Goal: Navigation & Orientation: Understand site structure

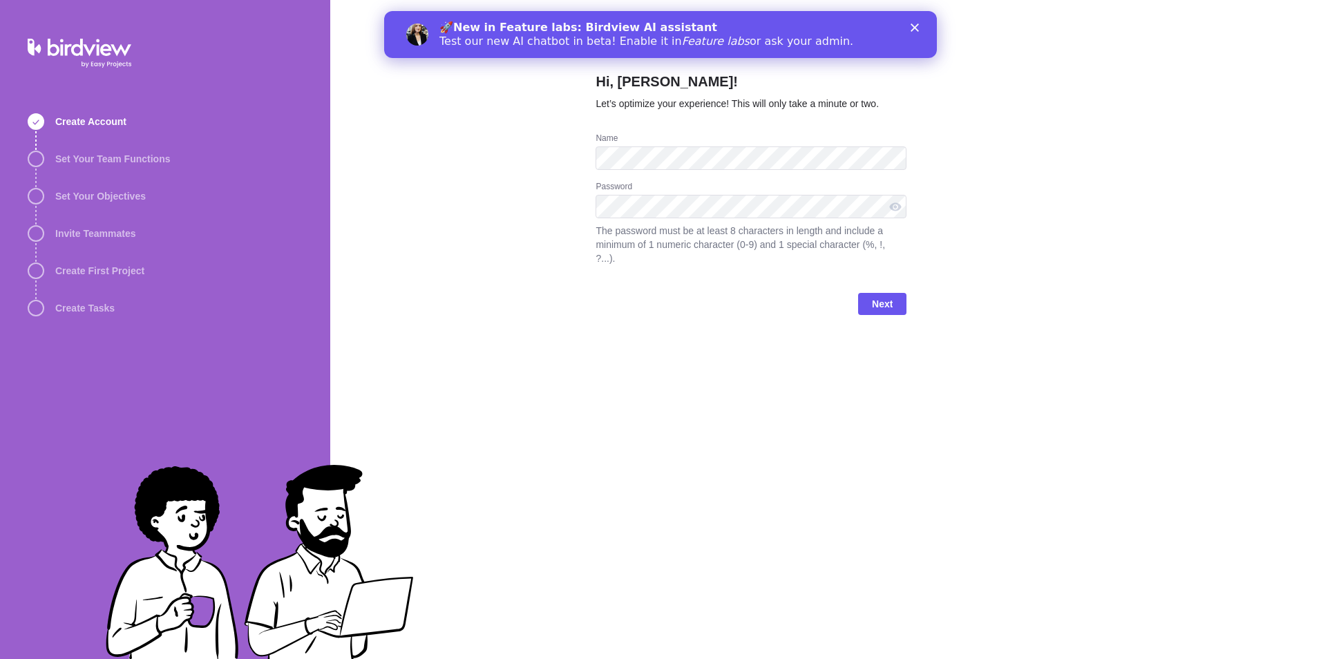
click at [538, 276] on div "Hi, [PERSON_NAME]! Let’s optimize your experience! This will only take a minute…" at bounding box center [825, 329] width 991 height 659
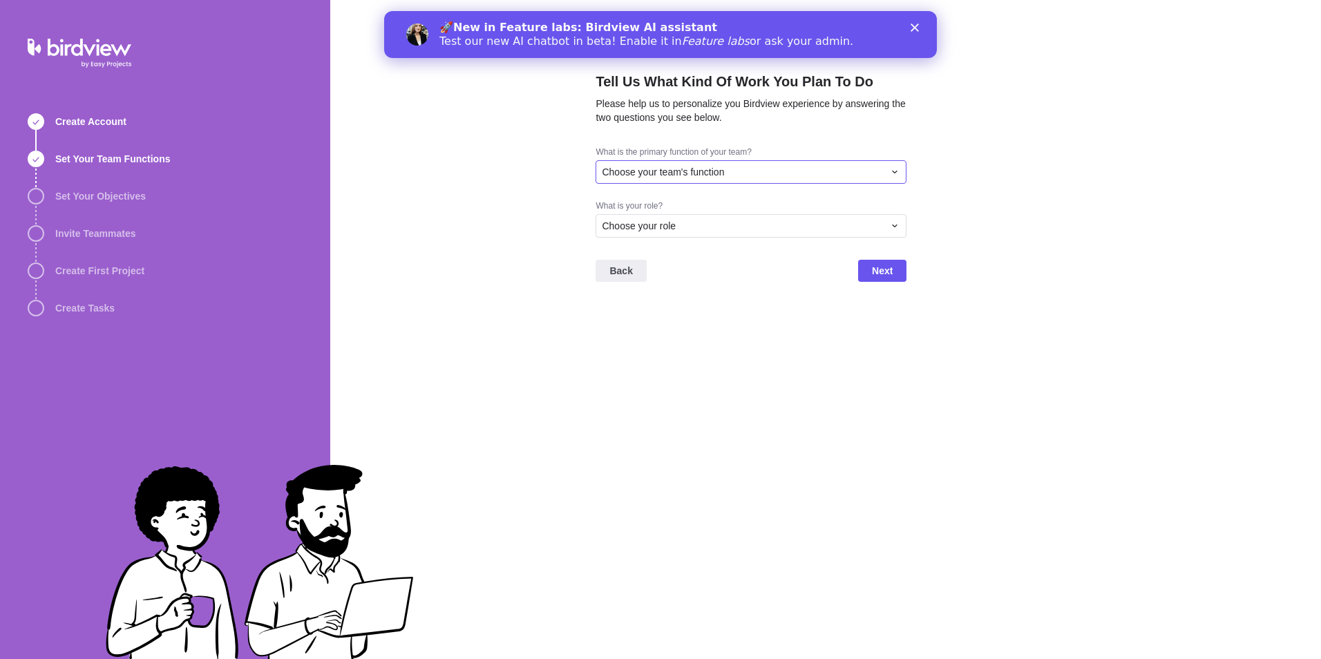
click at [902, 166] on div "Choose your team's function" at bounding box center [751, 171] width 311 height 23
click at [747, 225] on div "Product Development" at bounding box center [751, 224] width 310 height 25
click at [898, 220] on icon at bounding box center [894, 225] width 11 height 11
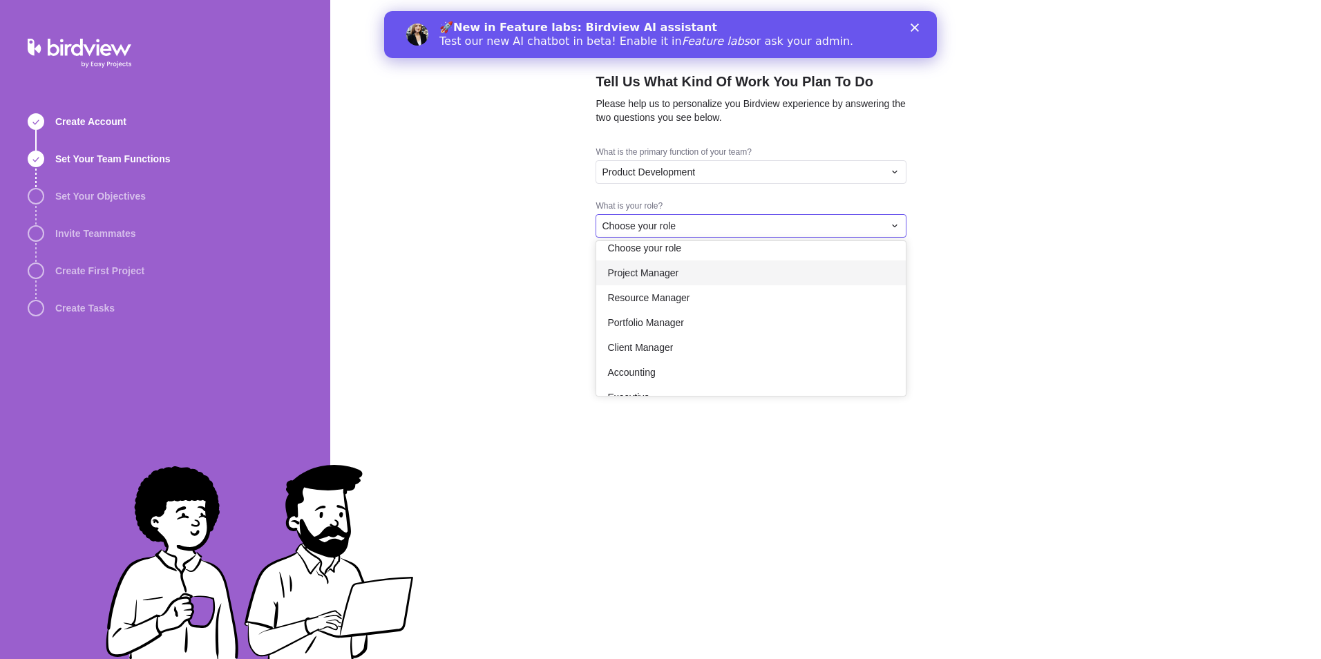
scroll to position [0, 0]
click at [728, 289] on div "Project Manager" at bounding box center [751, 284] width 310 height 25
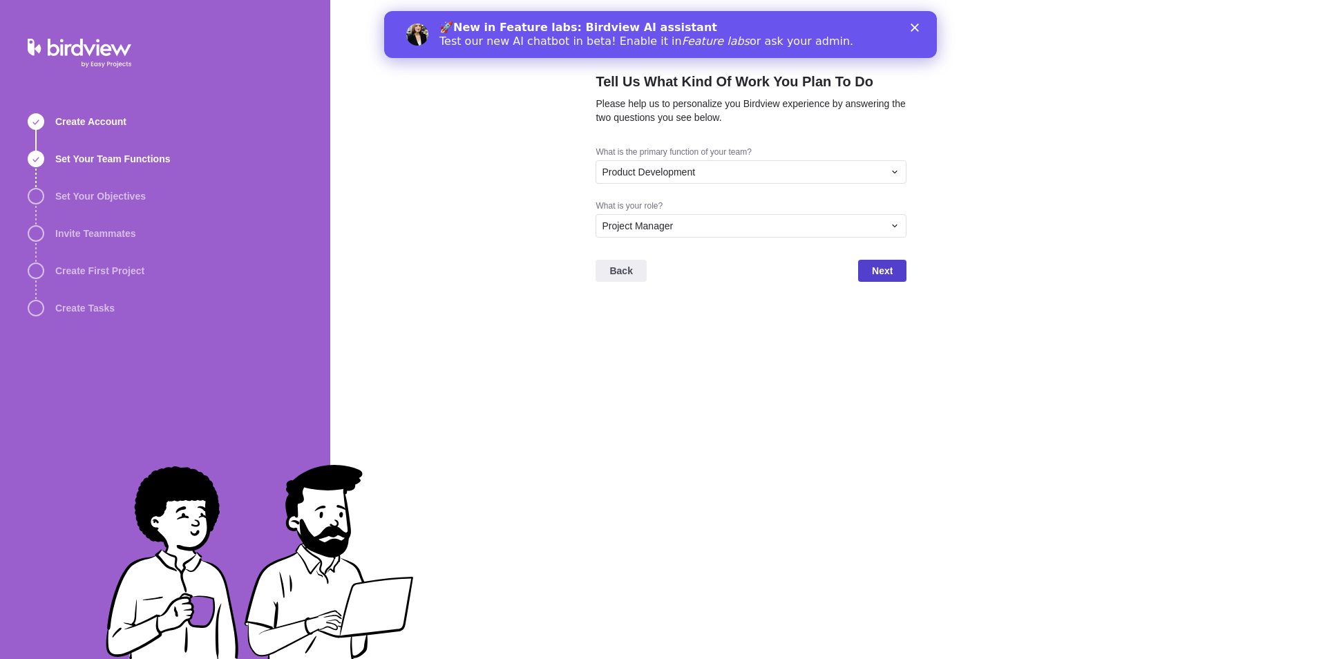
click at [873, 274] on span "Next" at bounding box center [882, 271] width 21 height 17
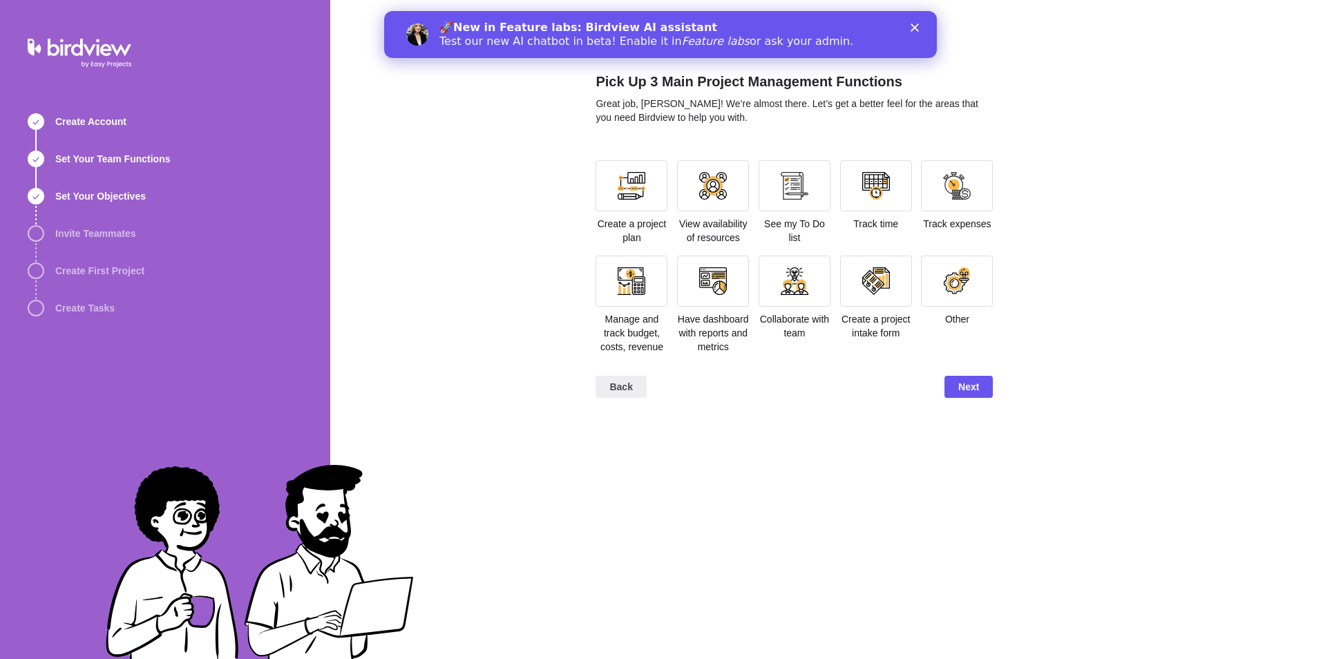
click at [911, 30] on icon "Close" at bounding box center [915, 27] width 8 height 8
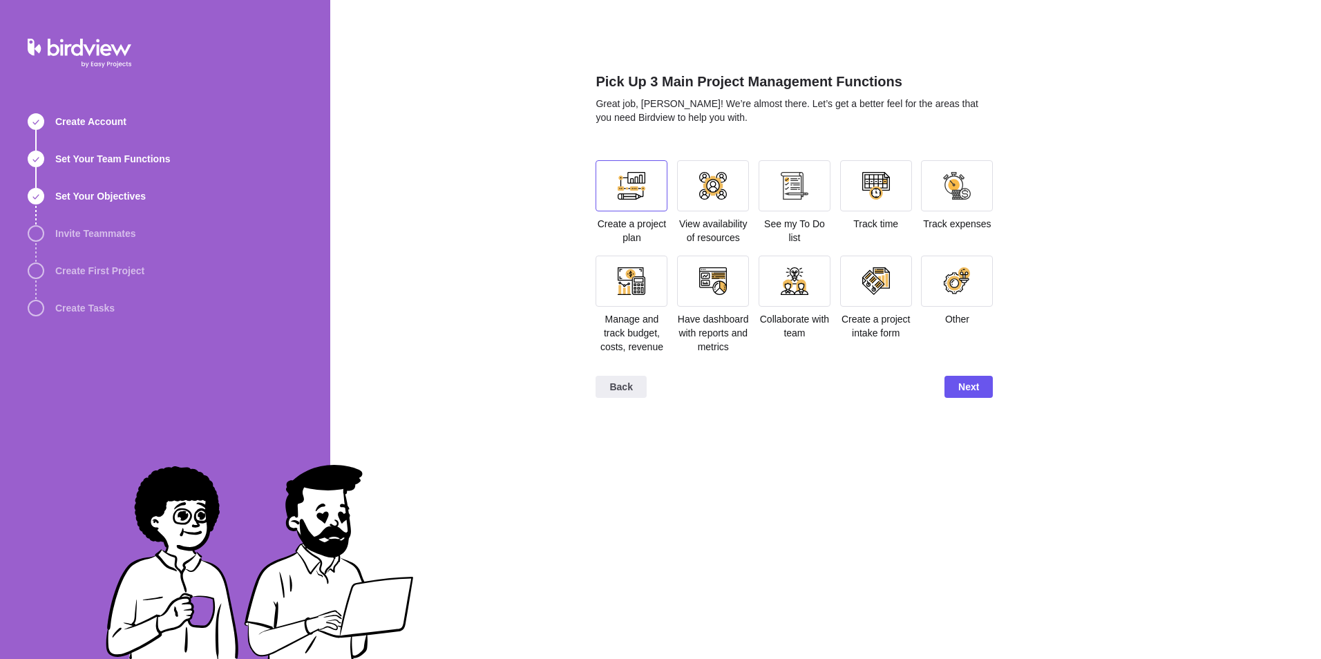
click at [607, 196] on div at bounding box center [632, 185] width 72 height 51
click at [806, 192] on div at bounding box center [795, 186] width 28 height 28
click at [877, 196] on div at bounding box center [876, 186] width 28 height 28
click at [978, 389] on span "Next" at bounding box center [968, 387] width 21 height 17
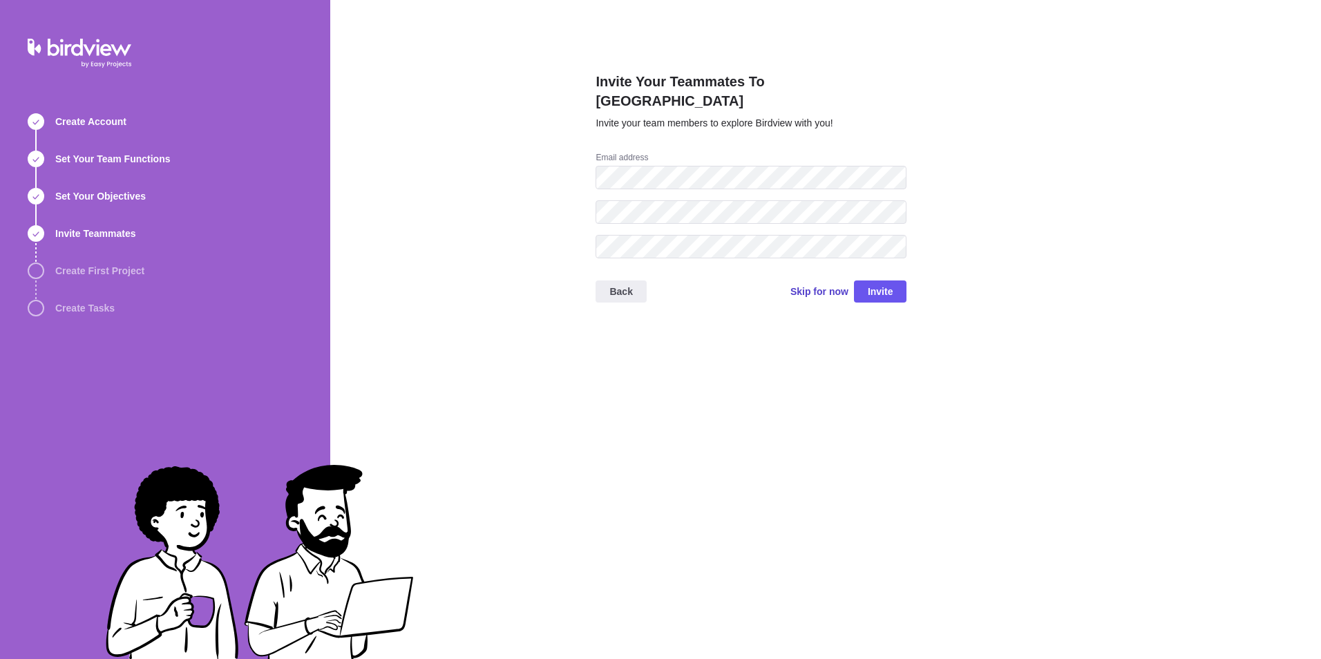
click at [813, 285] on span "Skip for now" at bounding box center [819, 292] width 58 height 14
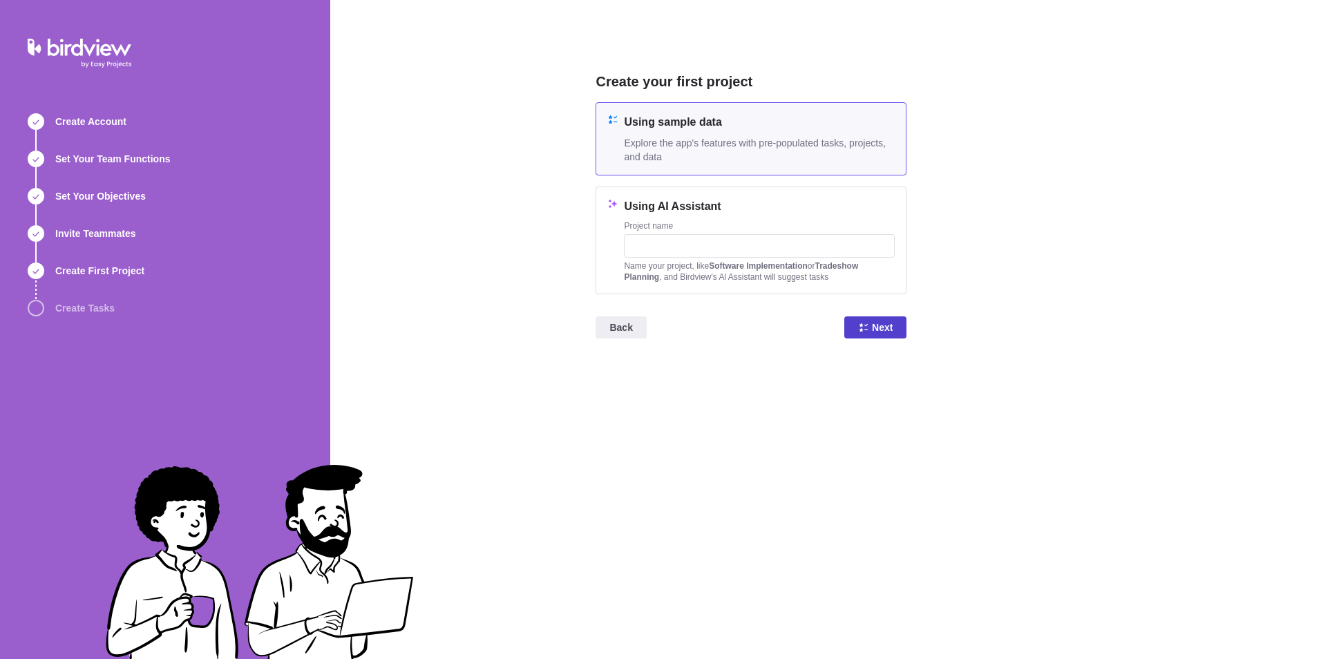
click at [880, 329] on span "Next" at bounding box center [882, 327] width 21 height 17
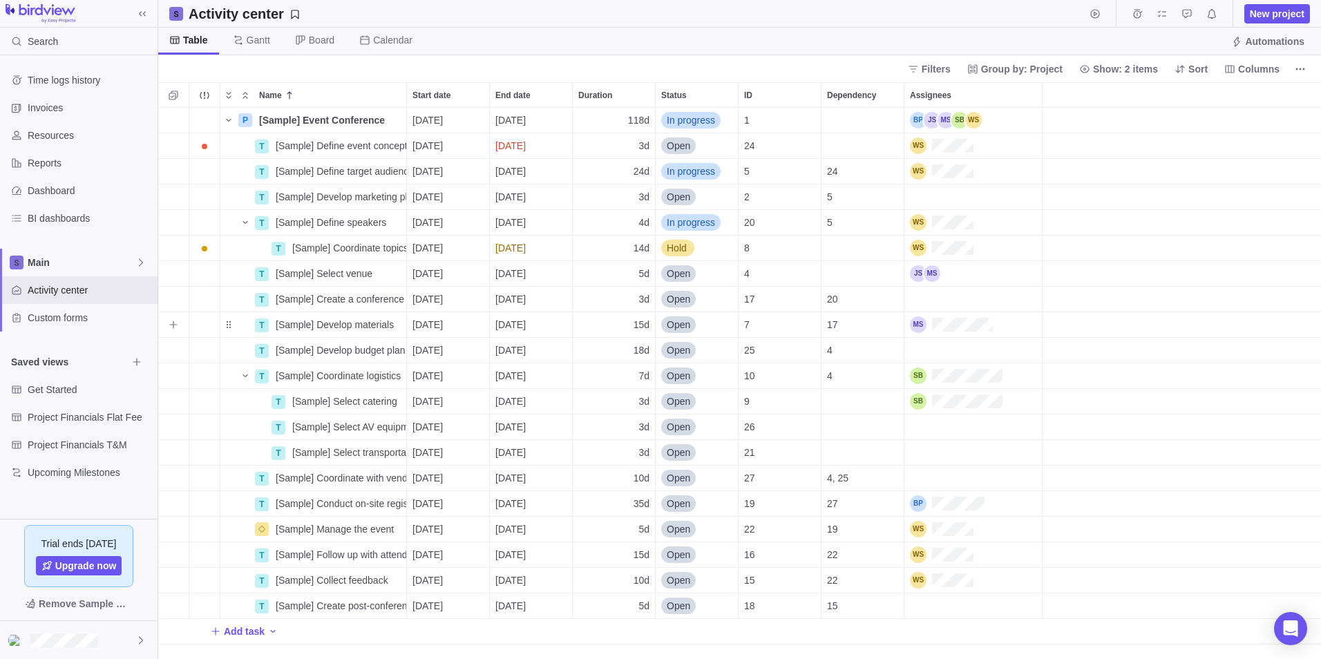
scroll to position [541, 1152]
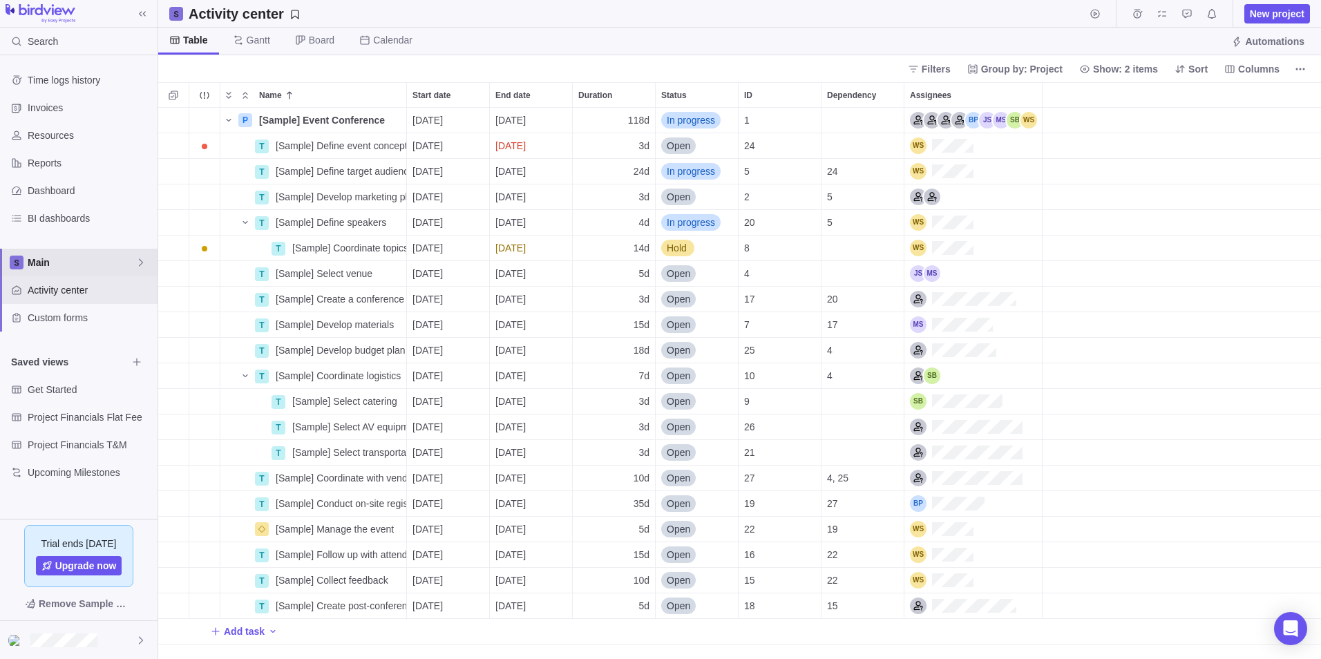
click at [137, 263] on icon at bounding box center [140, 262] width 11 height 11
click at [59, 193] on span "Dashboard" at bounding box center [90, 191] width 124 height 14
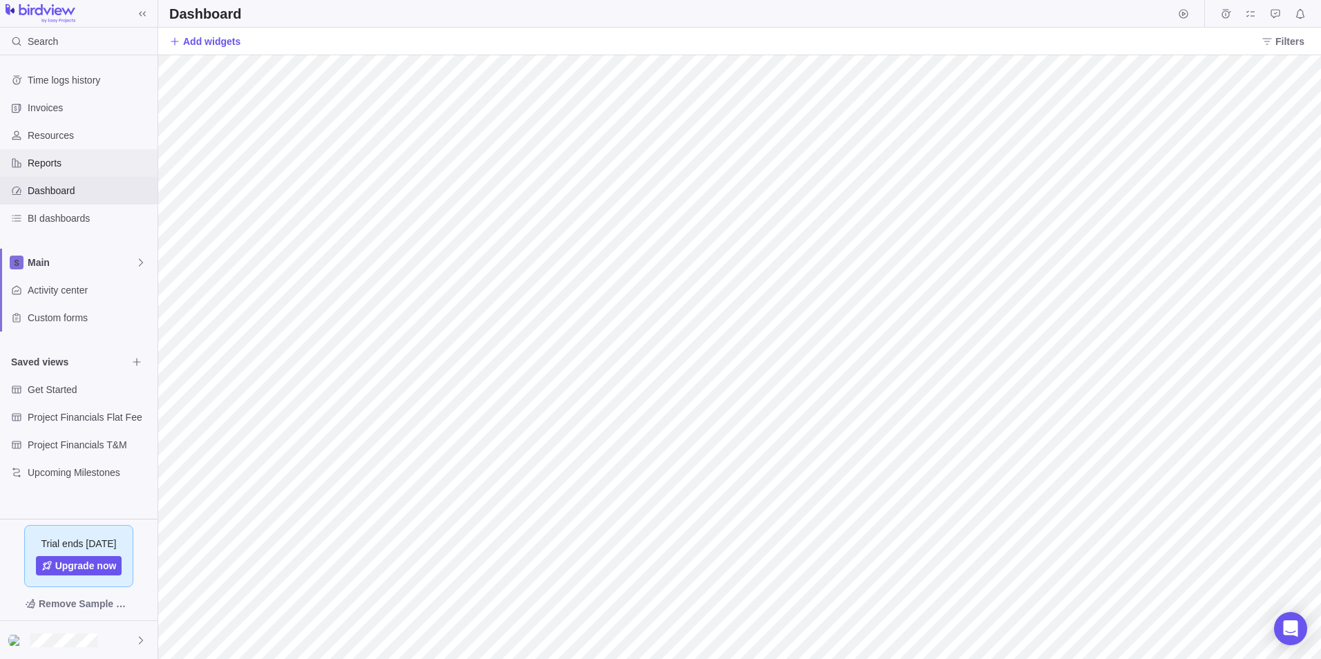
click at [53, 165] on span "Reports" at bounding box center [90, 163] width 124 height 14
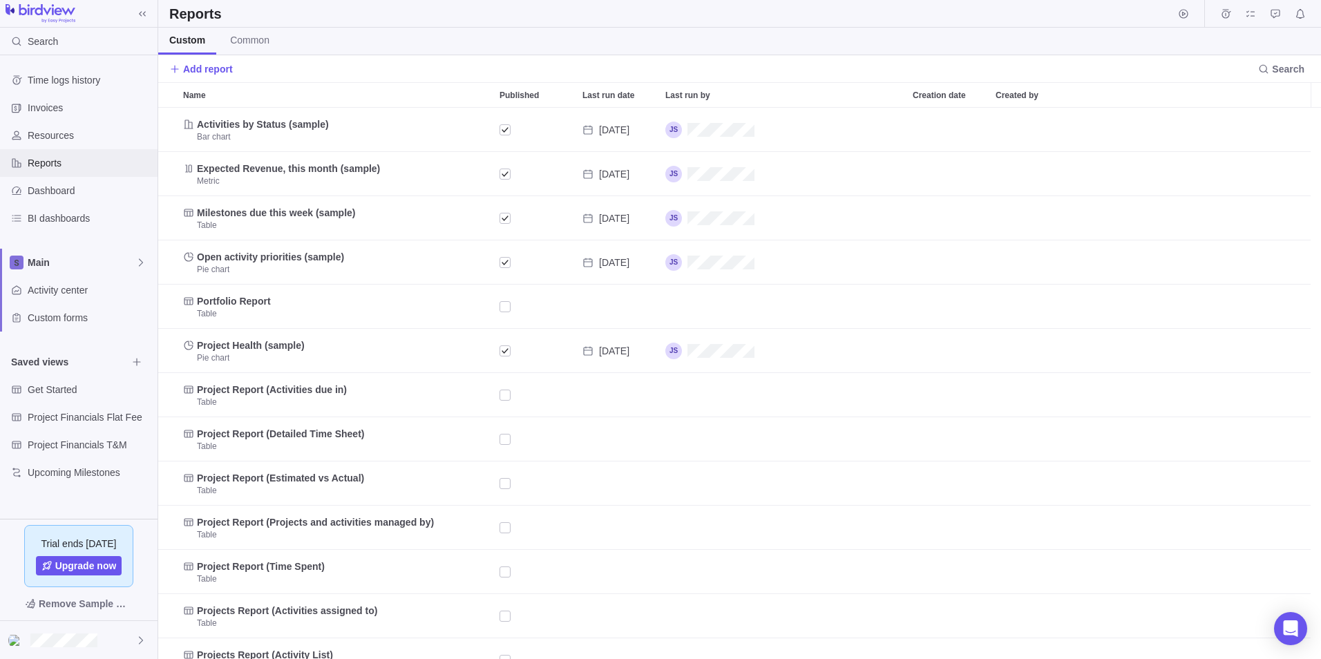
scroll to position [541, 1152]
click at [59, 137] on span "Resources" at bounding box center [90, 136] width 124 height 14
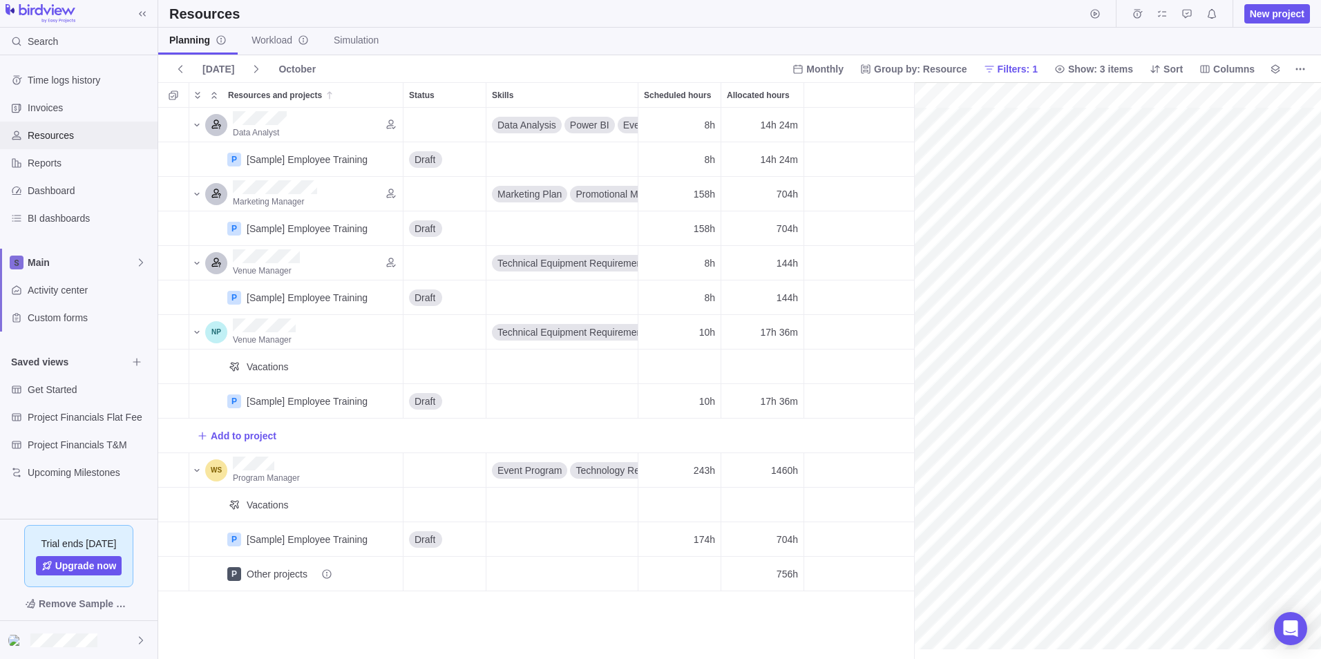
scroll to position [0, 215]
click at [64, 110] on span "Invoices" at bounding box center [90, 108] width 124 height 14
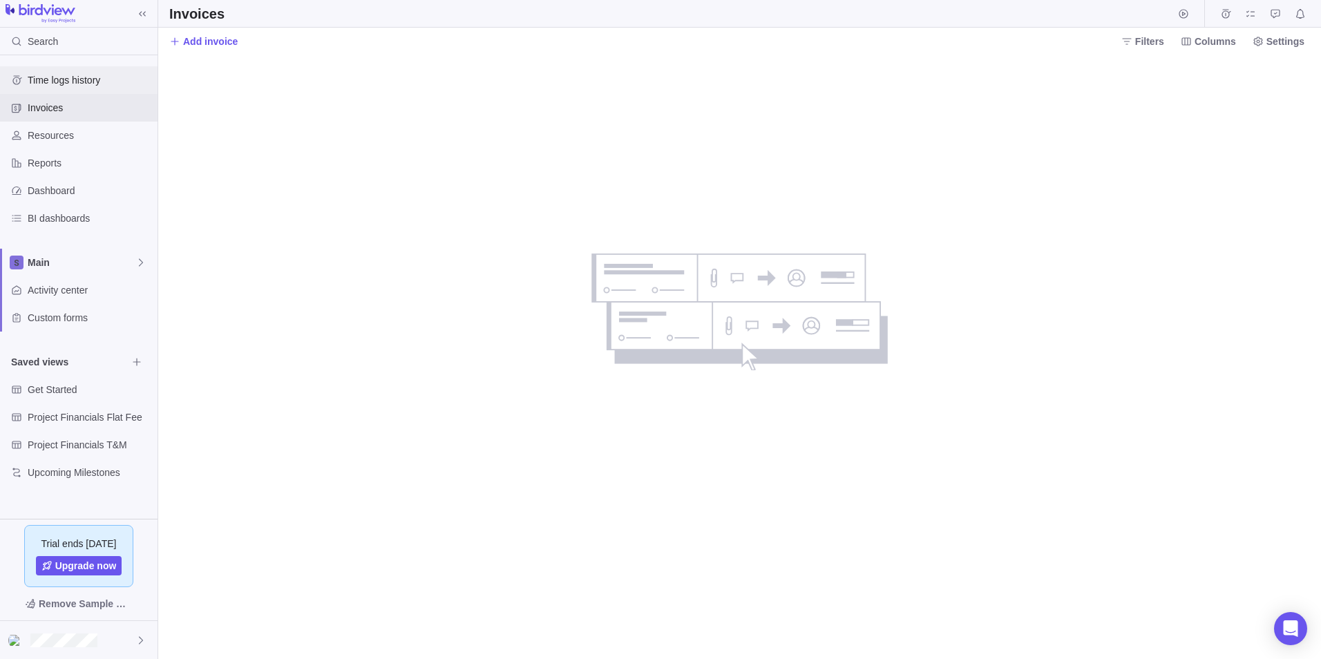
click at [90, 82] on span "Time logs history" at bounding box center [90, 80] width 124 height 14
